Goal: Task Accomplishment & Management: Complete application form

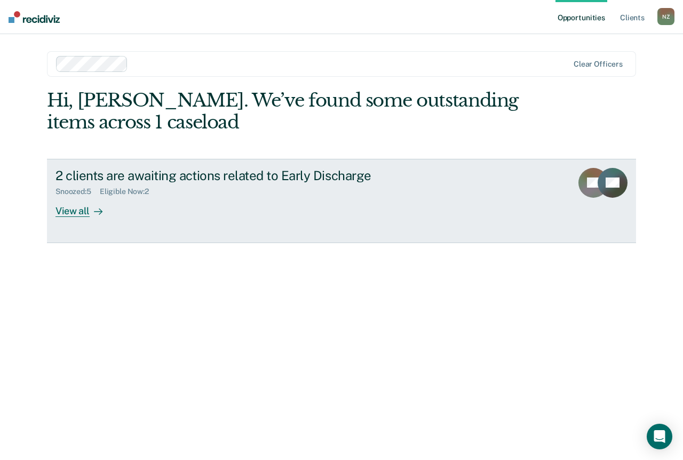
click at [142, 218] on link "2 clients are awaiting actions related to Early Discharge Snoozed : 5 Eligible …" at bounding box center [341, 201] width 589 height 84
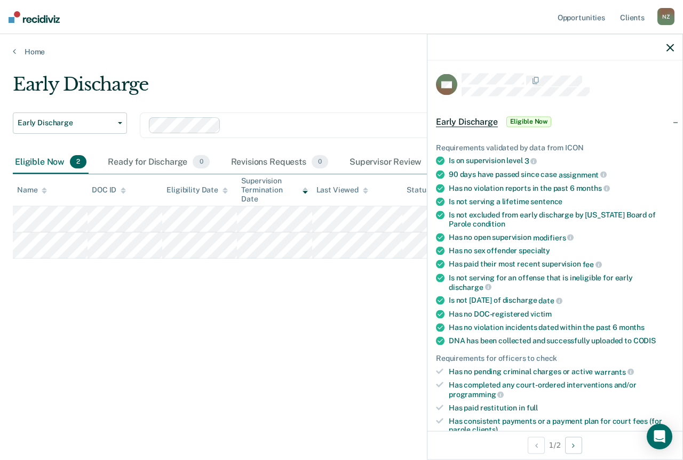
scroll to position [53, 0]
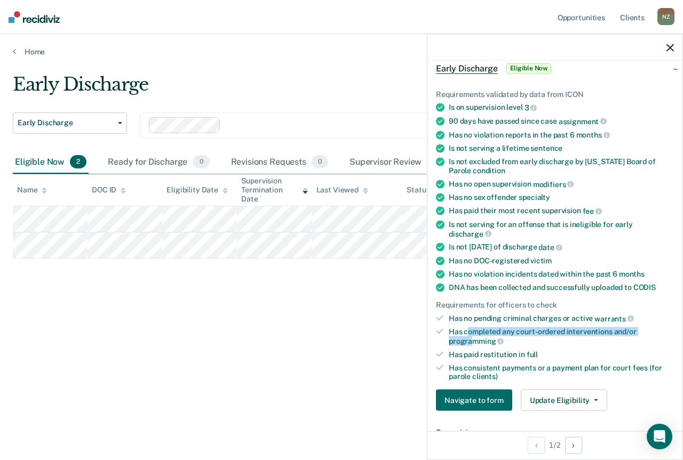
drag, startPoint x: 469, startPoint y: 330, endPoint x: 470, endPoint y: 340, distance: 9.7
click at [470, 340] on div "Has completed any court-ordered interventions and/or programming" at bounding box center [561, 337] width 225 height 18
click at [470, 344] on span "programming" at bounding box center [476, 341] width 55 height 9
click at [470, 344] on div "Has completed any court-ordered interventions and/or programming" at bounding box center [561, 337] width 225 height 18
click at [470, 342] on span "programming" at bounding box center [476, 341] width 55 height 9
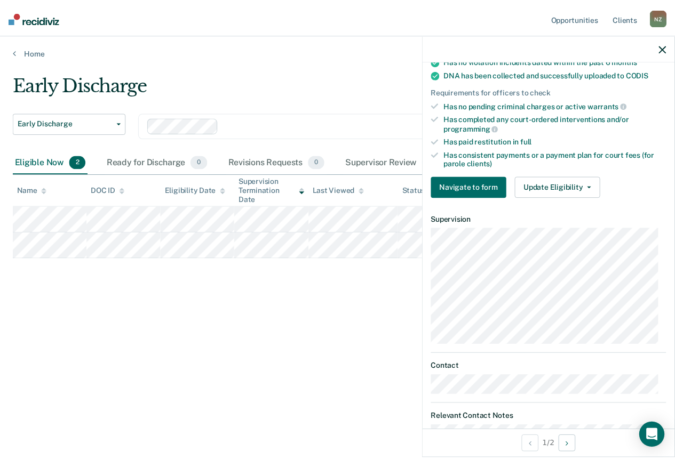
scroll to position [301, 0]
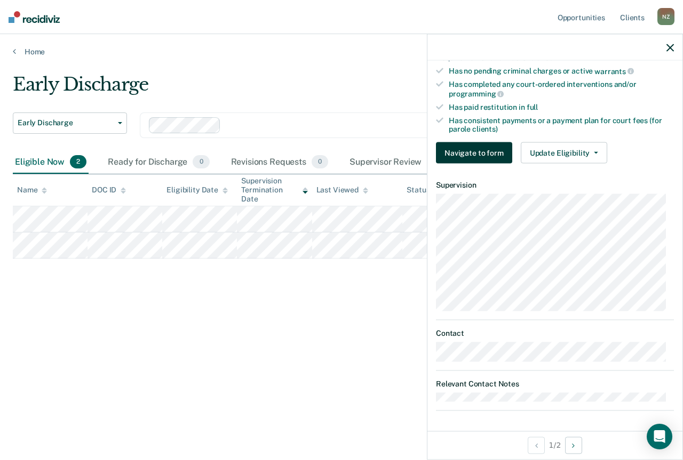
click at [477, 146] on button "Navigate to form" at bounding box center [474, 152] width 76 height 21
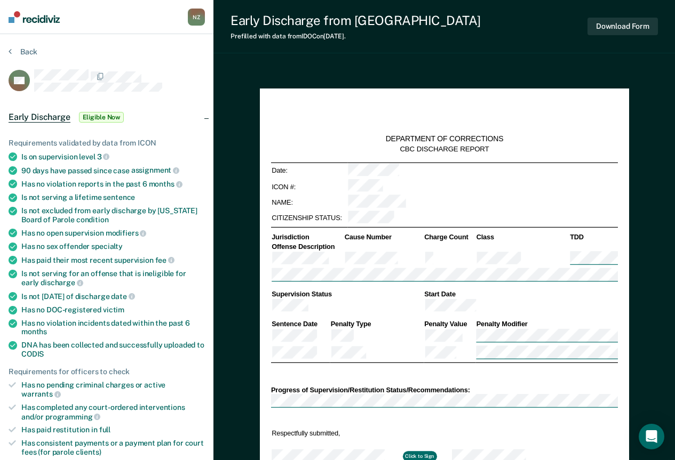
type textarea "x"
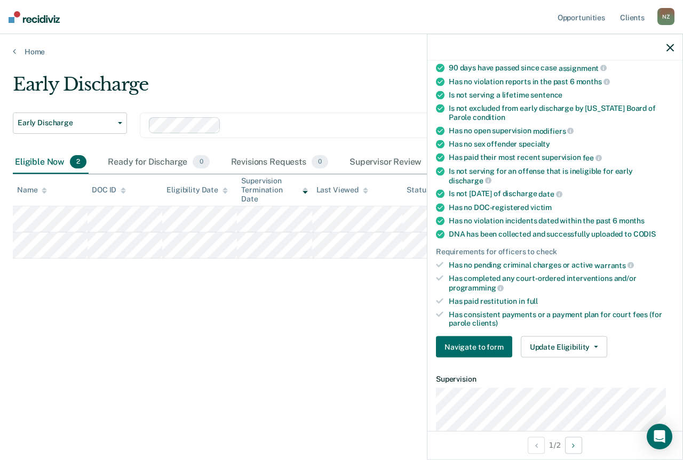
scroll to position [267, 0]
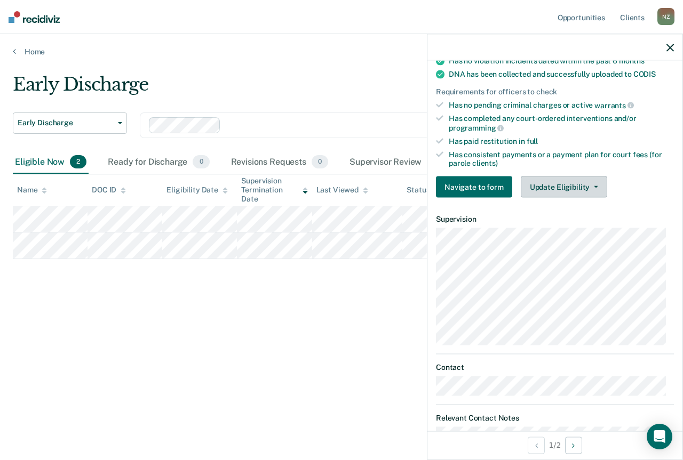
click at [556, 183] on button "Update Eligibility" at bounding box center [564, 187] width 86 height 21
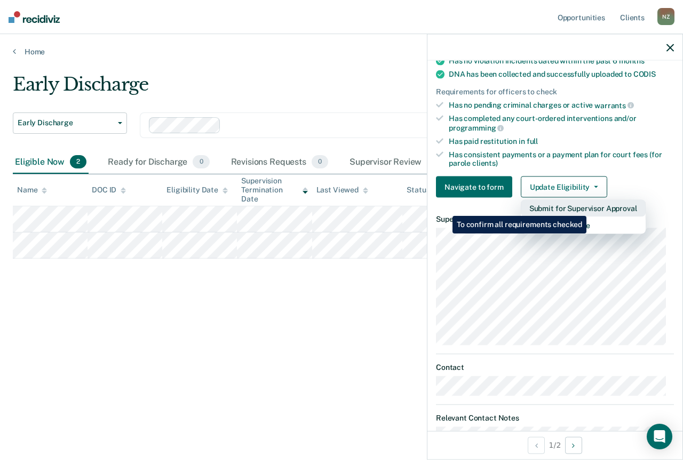
click at [588, 208] on button "Submit for Supervisor Approval" at bounding box center [583, 208] width 125 height 17
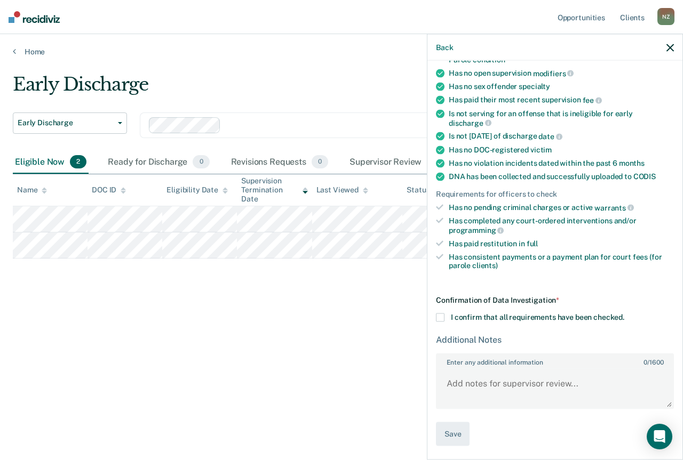
click at [440, 322] on div "Confirmation of Data Investigation * I confirm that all requirements have been …" at bounding box center [555, 371] width 238 height 150
click at [440, 317] on span at bounding box center [440, 318] width 9 height 9
click at [624, 314] on input "I confirm that all requirements have been checked." at bounding box center [624, 314] width 0 height 0
click at [460, 386] on textarea "Enter any additional information 0 / 1600" at bounding box center [555, 388] width 236 height 39
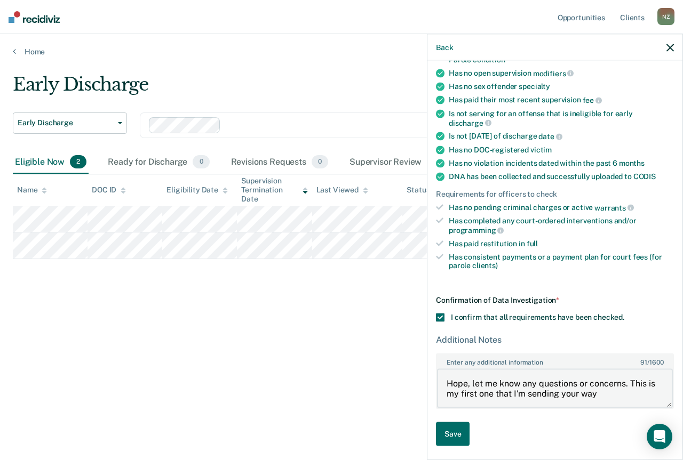
drag, startPoint x: 609, startPoint y: 395, endPoint x: 626, endPoint y: 384, distance: 20.4
click at [626, 384] on textarea "Hope, let me know any questions or concerns. This is my first one that I'm send…" at bounding box center [555, 388] width 236 height 39
type textarea "Hope, let me know any questions or concerns. He's only been on Parole for 8 mon…"
drag, startPoint x: 614, startPoint y: 400, endPoint x: 498, endPoint y: 354, distance: 124.7
click at [441, 384] on textarea "Hope, let me know any questions or concerns. He's only been on Parole for 8 mon…" at bounding box center [555, 388] width 236 height 39
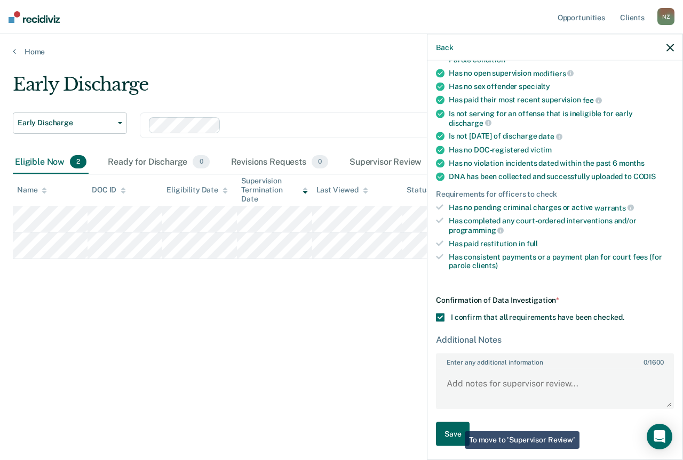
click at [453, 426] on button "Save" at bounding box center [453, 434] width 34 height 24
